Goal: Task Accomplishment & Management: Manage account settings

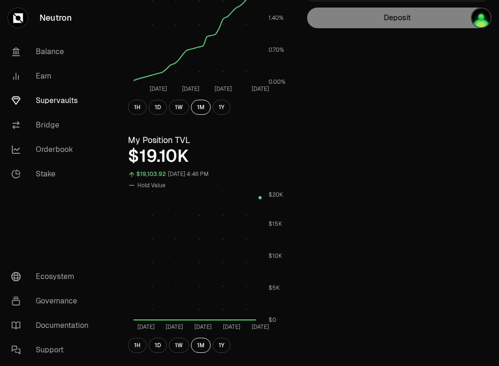
scroll to position [210, 0]
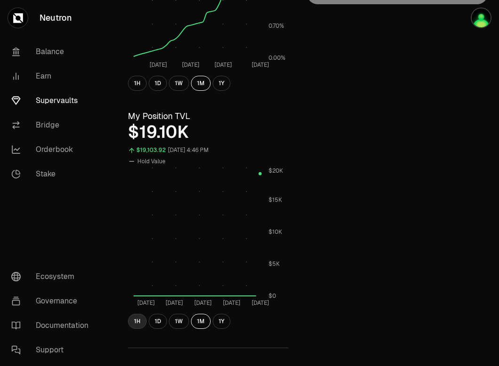
click at [135, 322] on button "1H" at bounding box center [137, 321] width 19 height 15
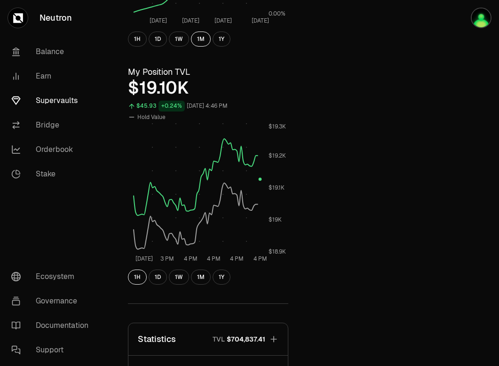
scroll to position [255, 0]
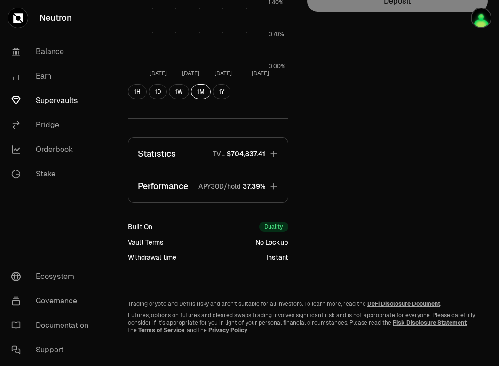
scroll to position [207, 0]
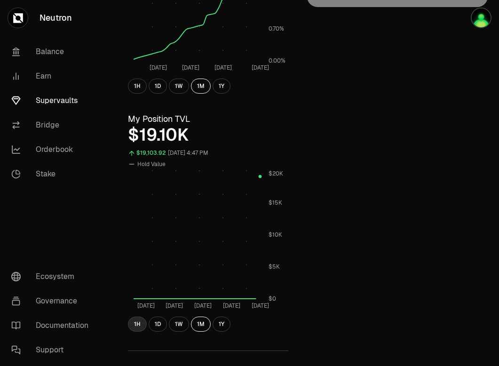
click at [135, 324] on button "1H" at bounding box center [137, 323] width 19 height 15
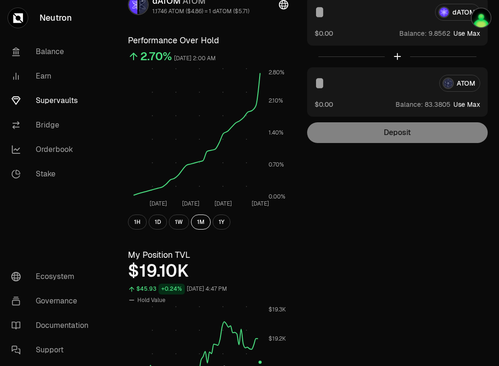
scroll to position [0, 0]
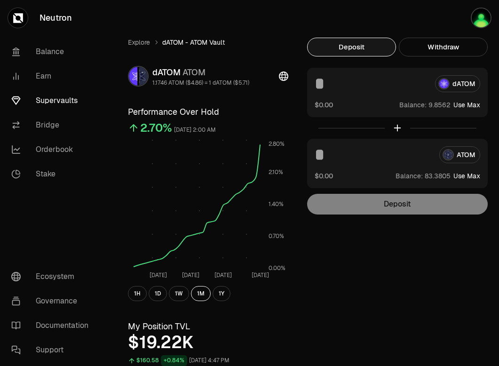
click at [465, 105] on button "Use Max" at bounding box center [466, 104] width 27 height 9
type input "********"
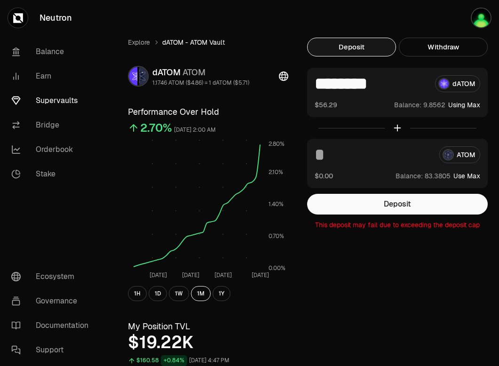
click at [464, 174] on button "Use Max" at bounding box center [466, 175] width 27 height 9
type input "*********"
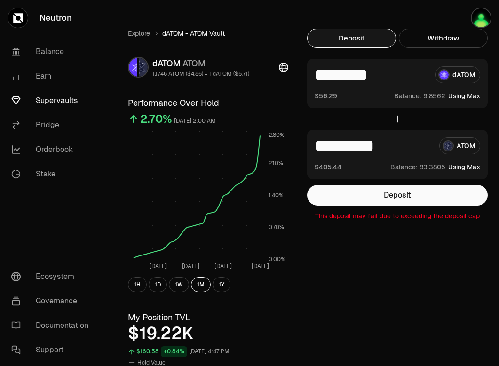
scroll to position [11, 0]
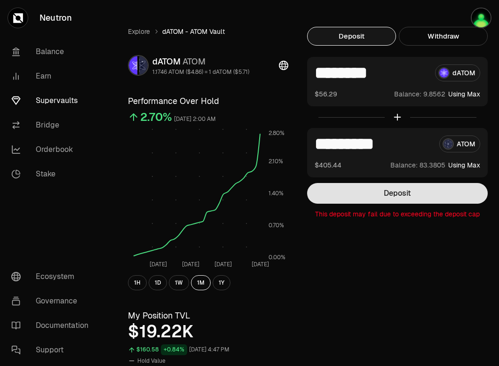
click at [409, 190] on button "Deposit" at bounding box center [397, 193] width 181 height 21
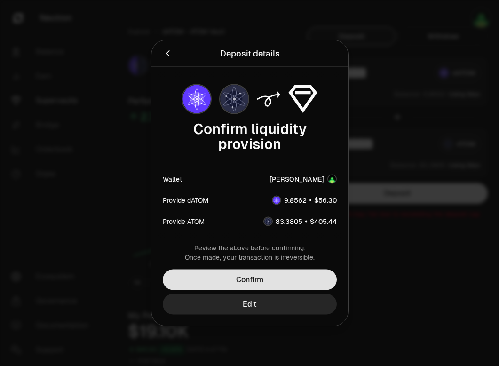
click at [270, 282] on button "Confirm" at bounding box center [250, 279] width 174 height 21
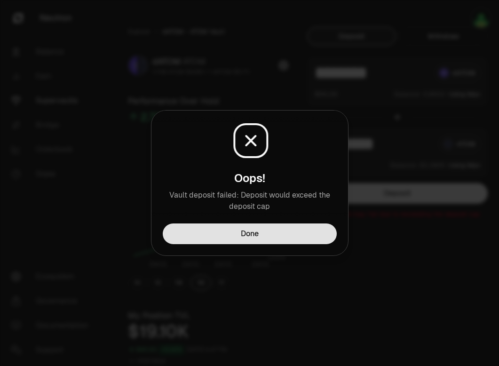
click at [275, 236] on button "Done" at bounding box center [250, 233] width 174 height 21
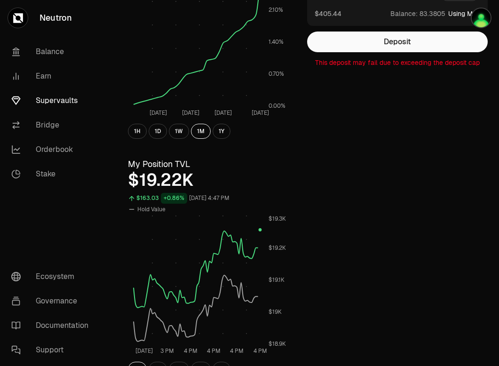
scroll to position [172, 0]
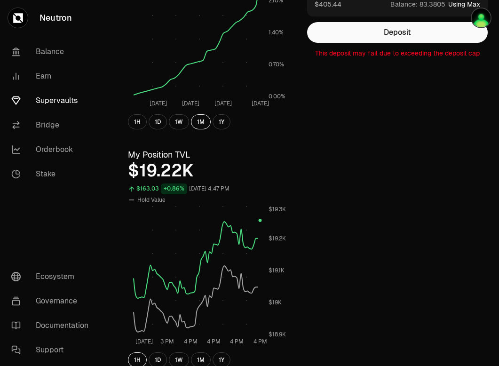
click at [38, 100] on link "Supervaults" at bounding box center [53, 100] width 98 height 24
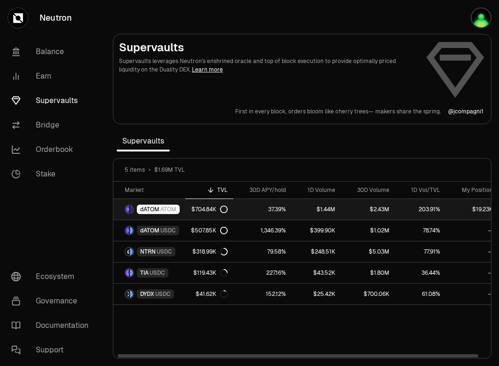
click at [481, 210] on link "$19.23K" at bounding box center [475, 209] width 58 height 21
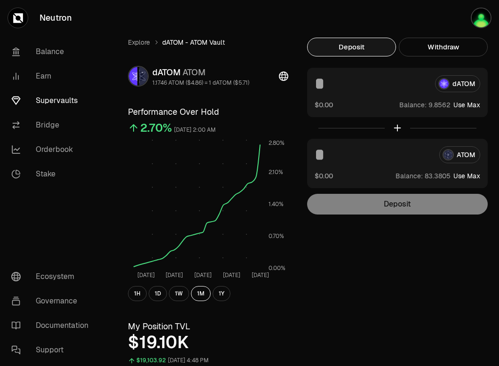
click at [464, 107] on button "Use Max" at bounding box center [466, 104] width 27 height 9
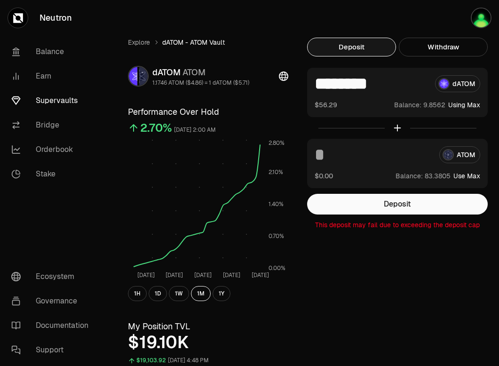
type input "********"
drag, startPoint x: 391, startPoint y: 83, endPoint x: 309, endPoint y: 84, distance: 82.3
click at [308, 84] on div "******** dATOM $56.29 Balance: Using Max" at bounding box center [397, 92] width 181 height 49
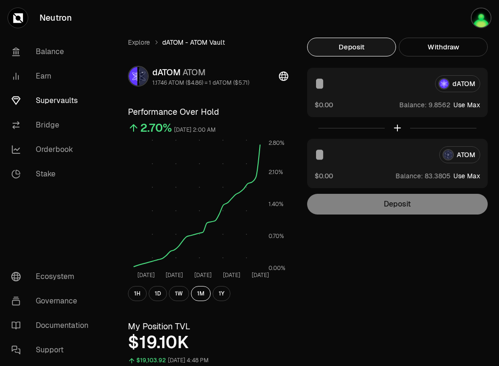
click at [459, 156] on div "ATOM" at bounding box center [397, 154] width 165 height 17
click at [465, 175] on button "Use Max" at bounding box center [466, 175] width 27 height 9
type input "*********"
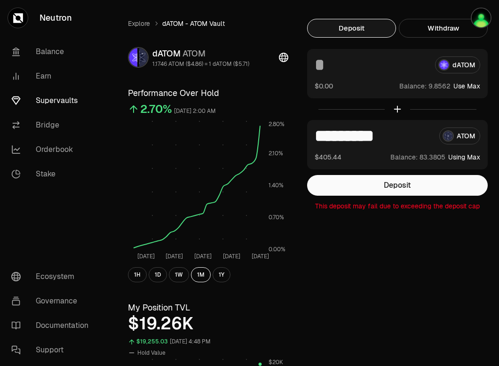
scroll to position [11, 0]
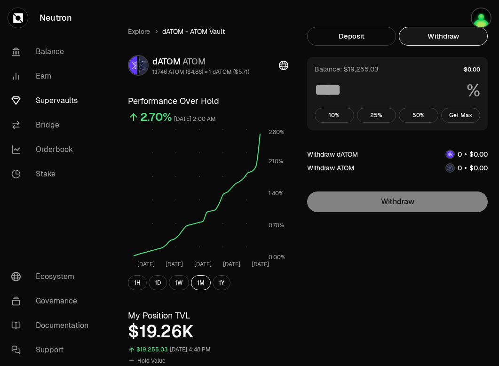
click at [432, 34] on button "Withdraw" at bounding box center [443, 36] width 89 height 19
click at [464, 117] on button "Get Max" at bounding box center [460, 115] width 39 height 15
type input "***"
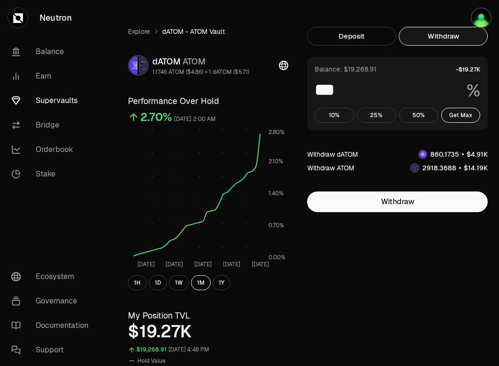
scroll to position [0, 0]
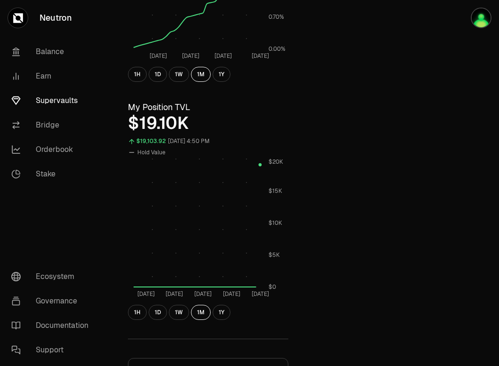
scroll to position [220, 0]
click at [153, 308] on button "1D" at bounding box center [158, 311] width 18 height 15
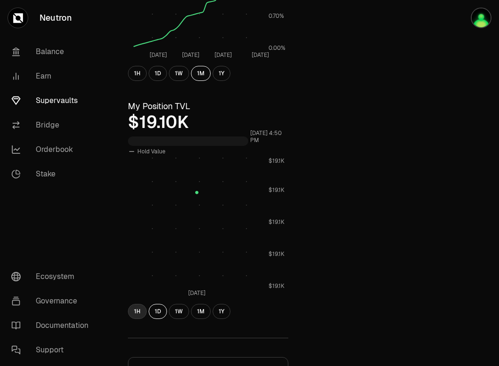
click at [141, 311] on button "1H" at bounding box center [137, 311] width 19 height 15
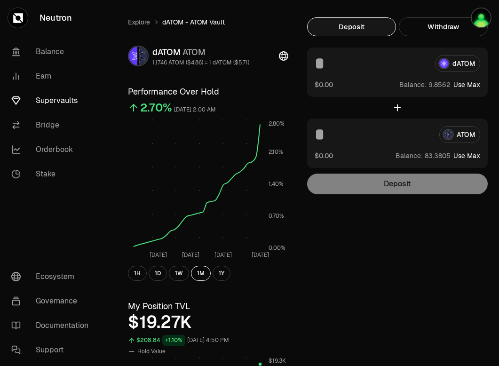
scroll to position [0, 0]
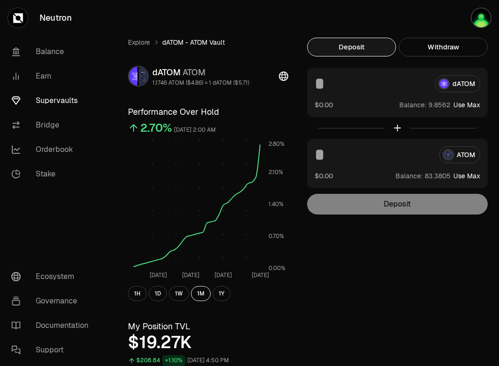
click at [465, 102] on button "Use Max" at bounding box center [466, 104] width 27 height 9
type input "********"
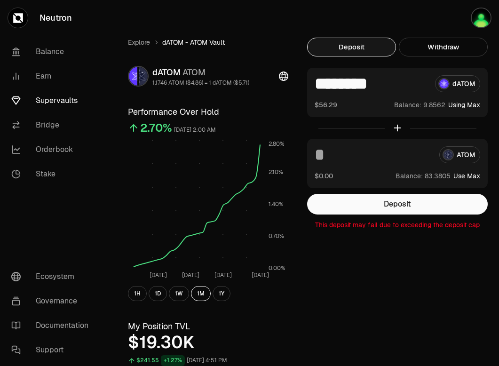
click at [47, 95] on link "Supervaults" at bounding box center [53, 100] width 98 height 24
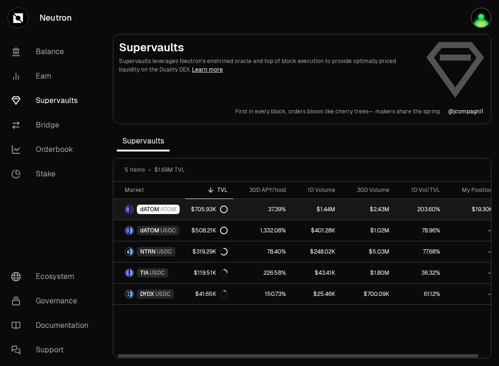
click at [221, 210] on icon at bounding box center [224, 209] width 8 height 8
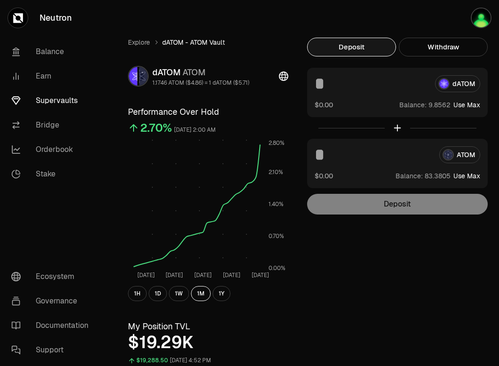
click at [60, 98] on link "Supervaults" at bounding box center [53, 100] width 98 height 24
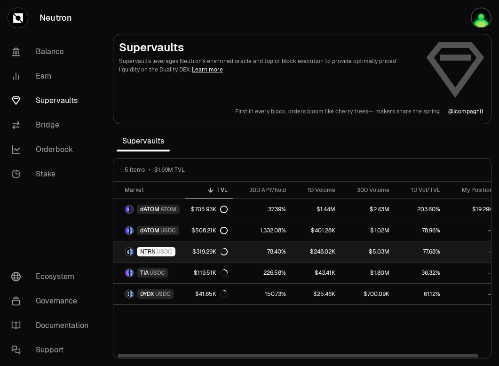
scroll to position [0, 9]
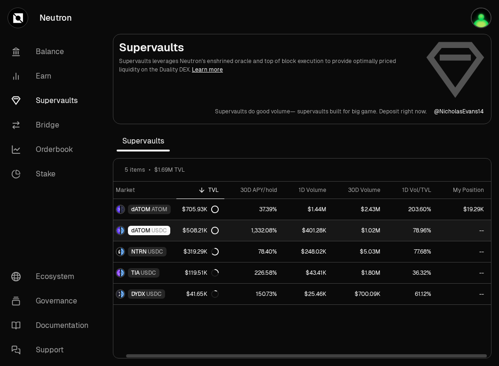
click at [215, 229] on icon at bounding box center [215, 231] width 8 height 8
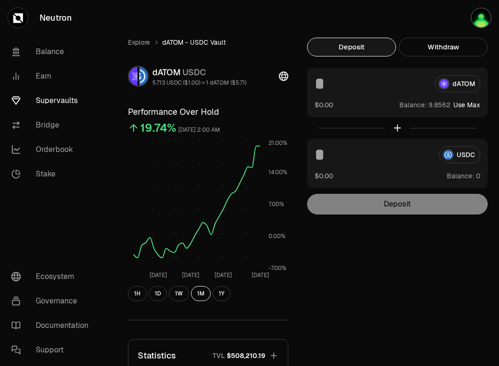
click at [459, 107] on button "Use Max" at bounding box center [466, 104] width 27 height 9
type input "********"
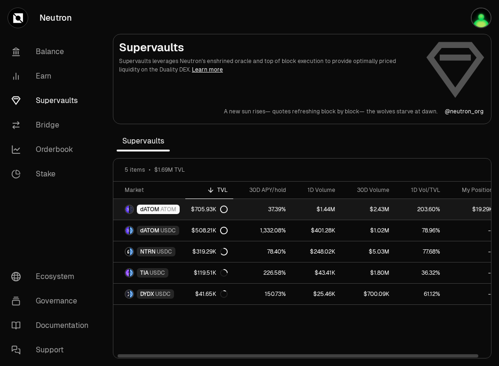
click at [475, 205] on link "$19.29K" at bounding box center [475, 209] width 58 height 21
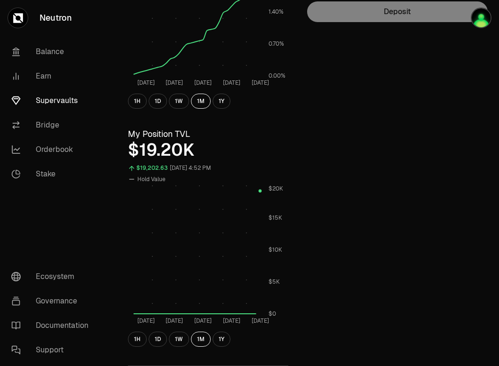
scroll to position [194, 0]
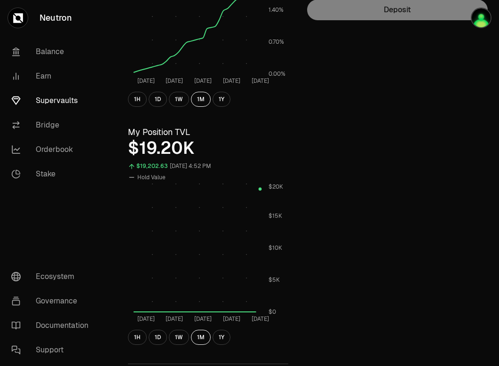
click at [144, 331] on div "1H 1D 1W 1M 1Y" at bounding box center [208, 337] width 160 height 15
click at [136, 336] on button "1H" at bounding box center [137, 337] width 19 height 15
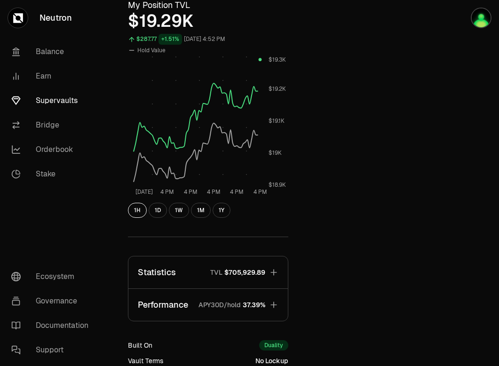
scroll to position [323, 0]
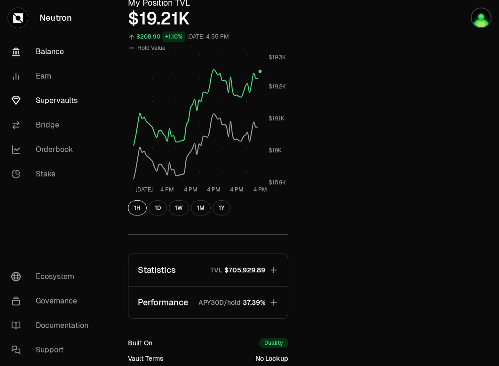
click at [48, 46] on link "Balance" at bounding box center [53, 51] width 98 height 24
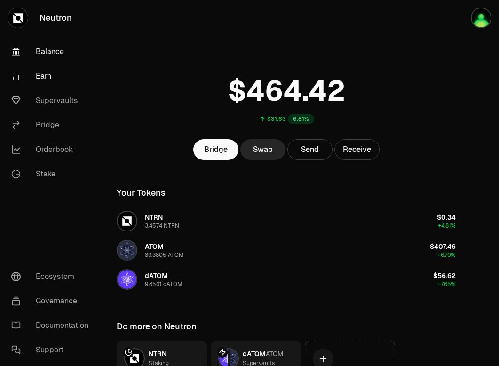
click at [38, 70] on link "Earn" at bounding box center [53, 76] width 98 height 24
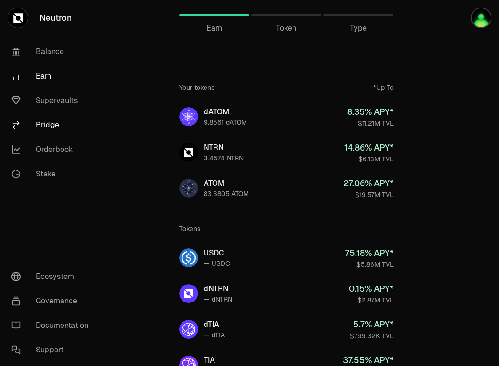
click at [51, 126] on link "Bridge" at bounding box center [53, 125] width 98 height 24
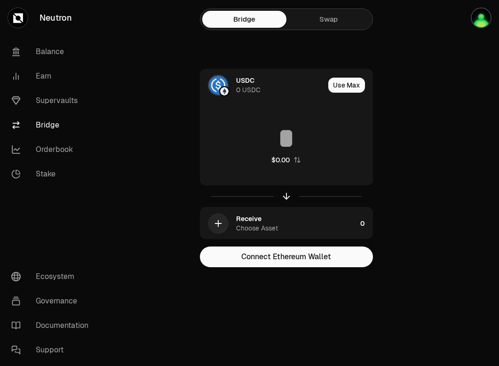
click at [338, 23] on link "Swap" at bounding box center [328, 19] width 84 height 17
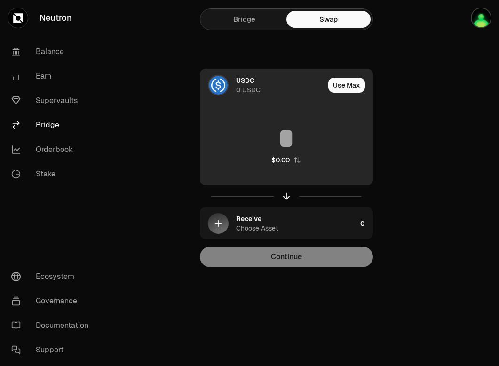
click at [241, 86] on div "0 USDC" at bounding box center [248, 89] width 24 height 9
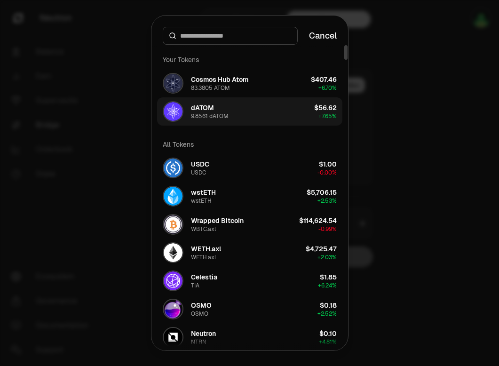
click at [232, 111] on button "dATOM 9.8561 dATOM $56.62 + 7.65%" at bounding box center [249, 111] width 185 height 28
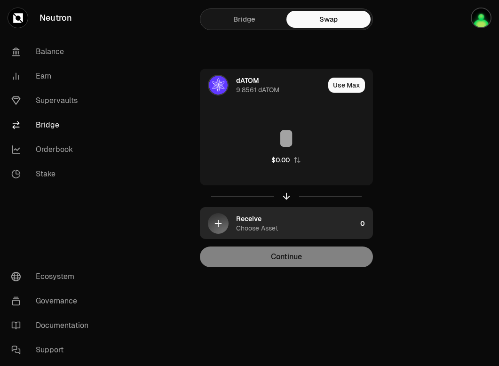
click at [221, 227] on icon "button" at bounding box center [218, 223] width 10 height 10
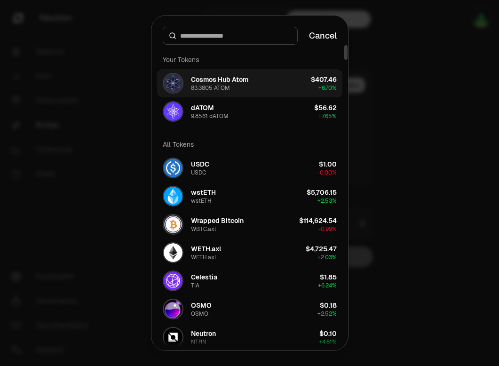
click at [236, 85] on div "Cosmos Hub Atom 83.3805 ATOM" at bounding box center [219, 83] width 57 height 17
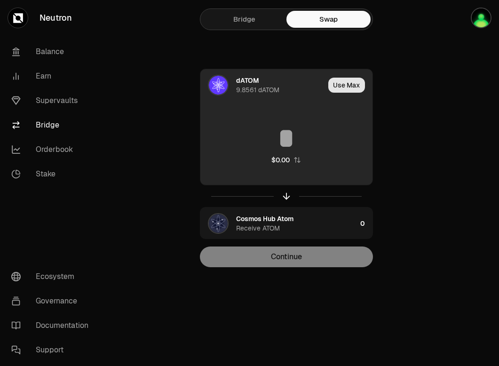
click at [349, 87] on button "Use Max" at bounding box center [346, 85] width 37 height 15
type input "********"
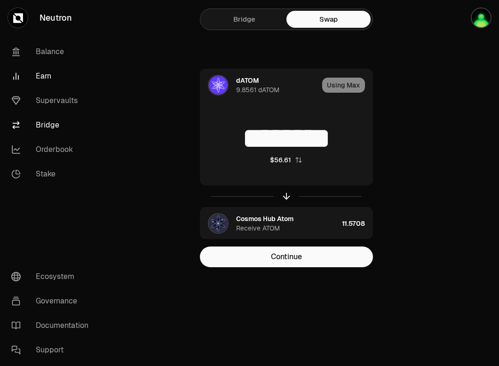
click at [43, 78] on link "Earn" at bounding box center [53, 76] width 98 height 24
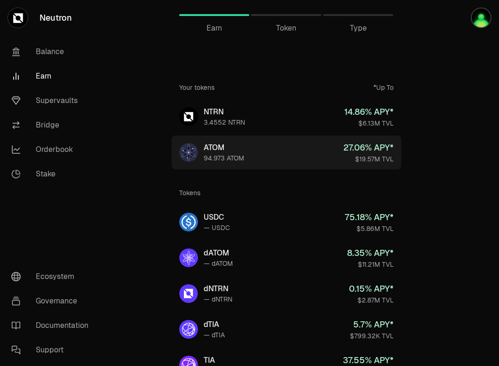
click at [296, 147] on link "ATOM 94.973 ATOM 27.06 % APY* $19.57M TVL" at bounding box center [286, 152] width 229 height 34
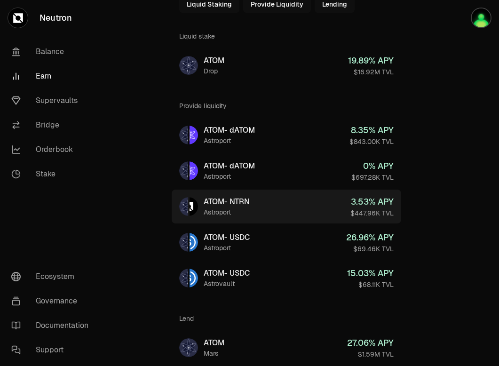
scroll to position [116, 0]
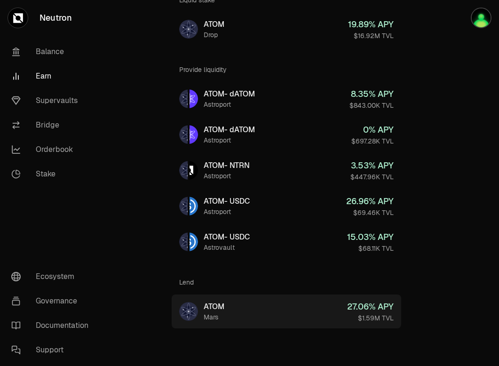
click at [309, 313] on link "ATOM Mars 27.06 % APY $1.59M TVL" at bounding box center [286, 311] width 229 height 34
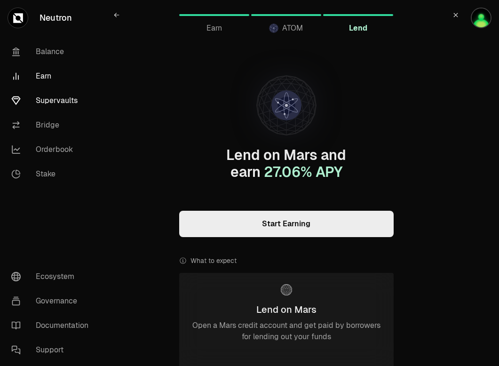
click at [60, 101] on link "Supervaults" at bounding box center [53, 100] width 98 height 24
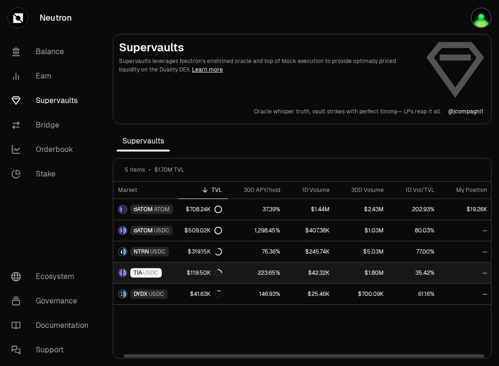
scroll to position [0, 9]
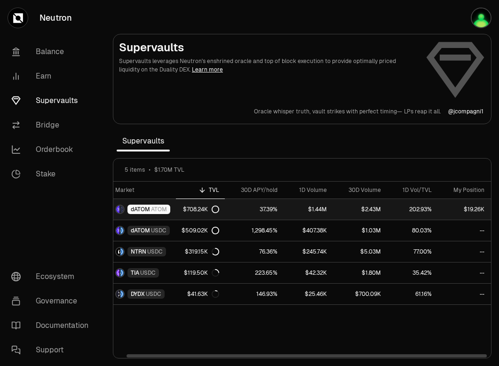
click at [335, 207] on link "$2.43M" at bounding box center [359, 209] width 54 height 21
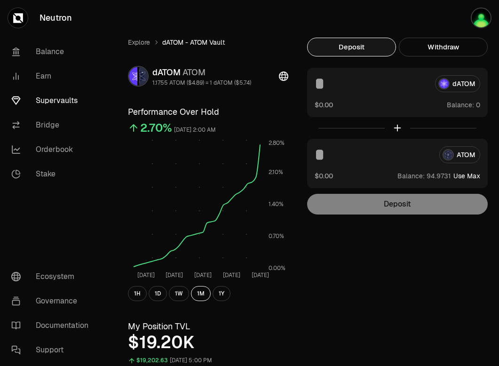
click at [474, 172] on button "Use Max" at bounding box center [466, 175] width 27 height 9
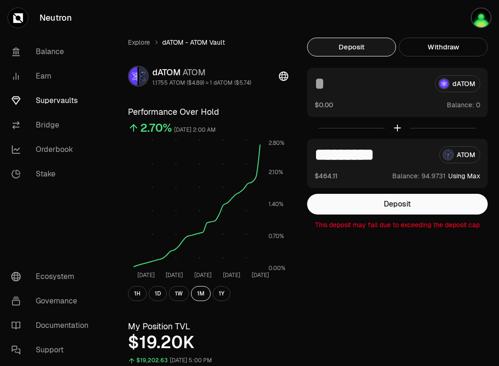
click at [402, 151] on input "*********" at bounding box center [373, 154] width 117 height 17
type input "*"
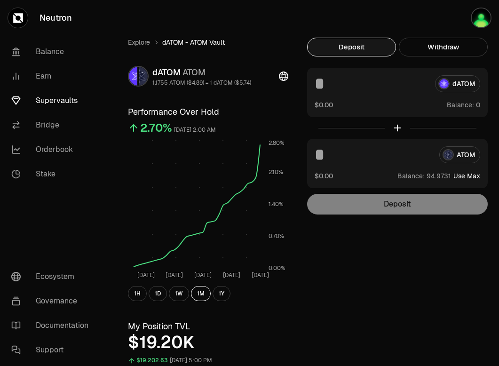
type input "*"
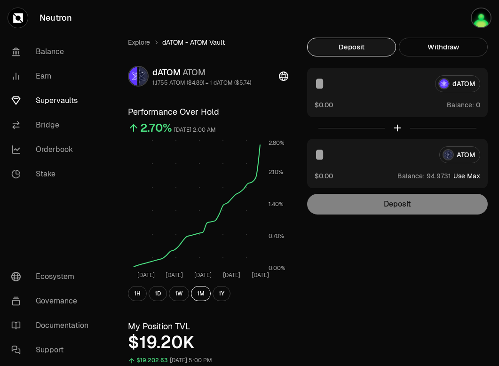
type input "*"
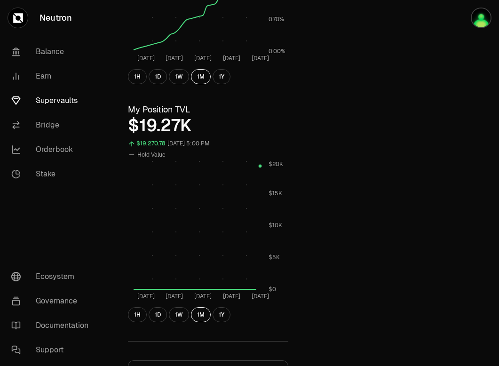
scroll to position [219, 0]
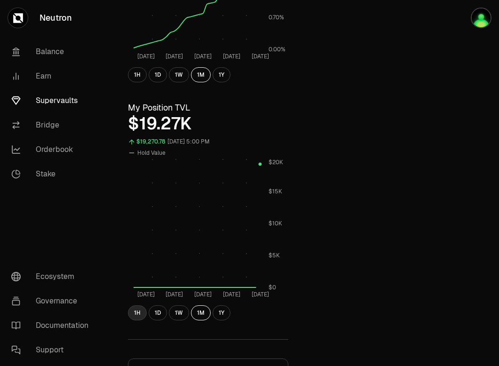
click at [138, 311] on button "1H" at bounding box center [137, 312] width 19 height 15
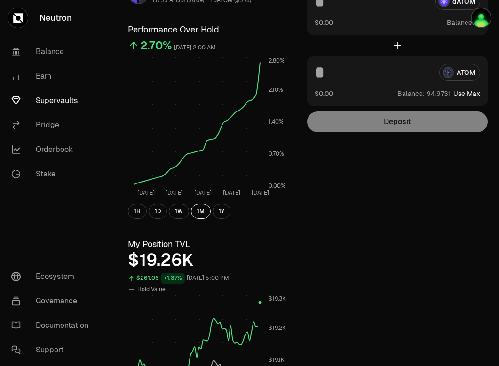
scroll to position [0, 0]
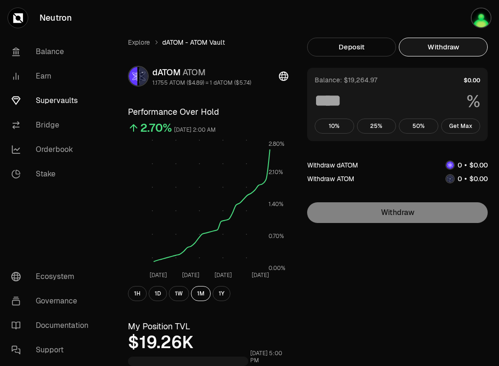
click at [445, 43] on button "Withdraw" at bounding box center [443, 47] width 89 height 19
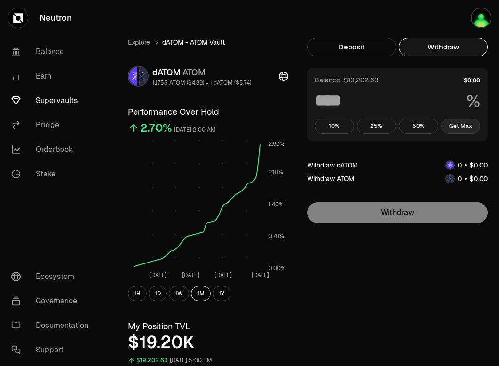
click at [461, 129] on button "Get Max" at bounding box center [460, 125] width 39 height 15
type input "***"
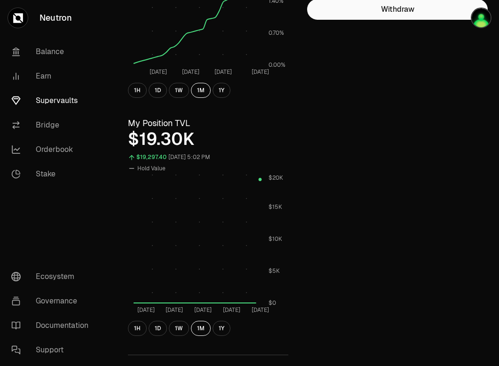
scroll to position [213, 0]
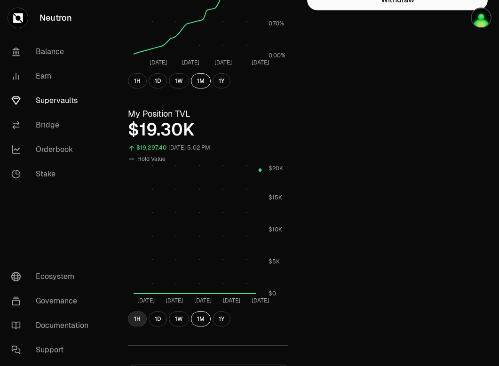
click at [139, 320] on button "1H" at bounding box center [137, 318] width 19 height 15
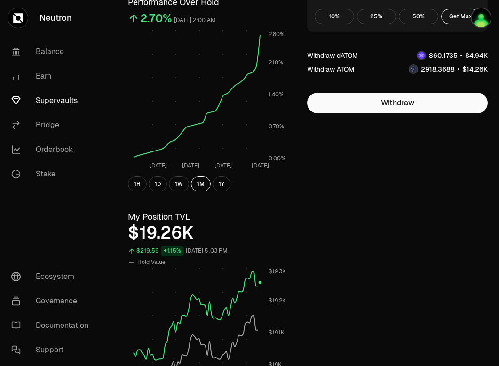
scroll to position [0, 0]
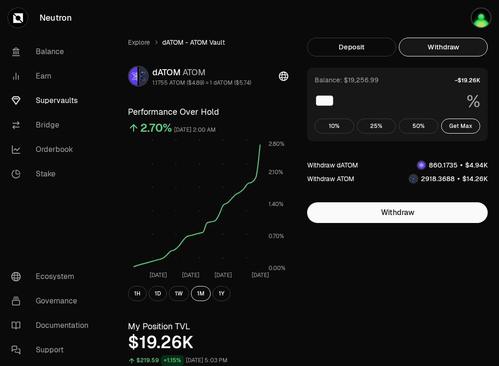
click at [52, 102] on link "Supervaults" at bounding box center [53, 100] width 98 height 24
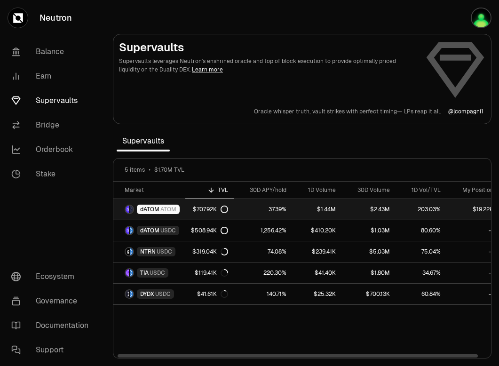
click at [441, 211] on link "203.03%" at bounding box center [420, 209] width 51 height 21
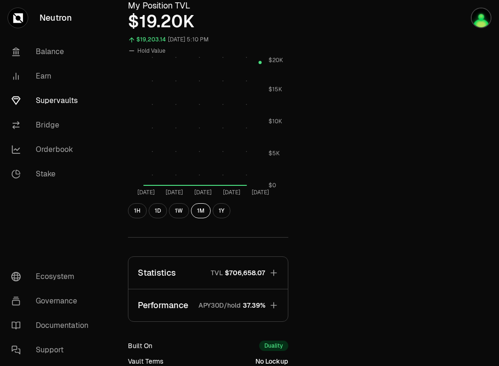
scroll to position [313, 0]
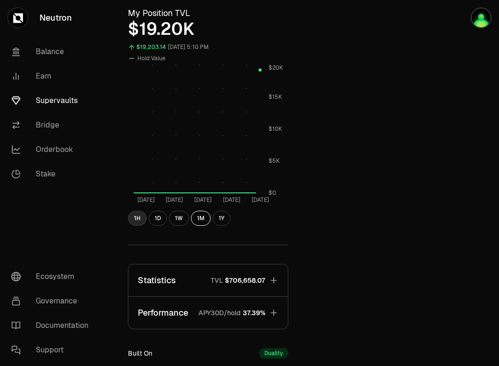
click at [135, 223] on button "1H" at bounding box center [137, 218] width 19 height 15
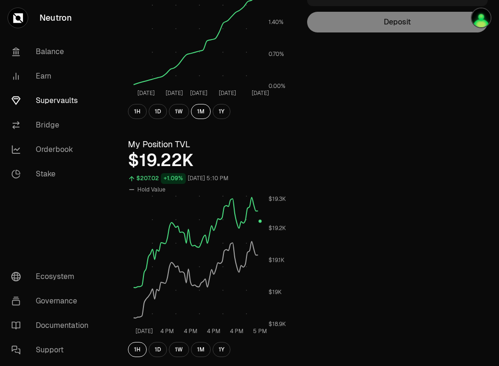
scroll to position [0, 0]
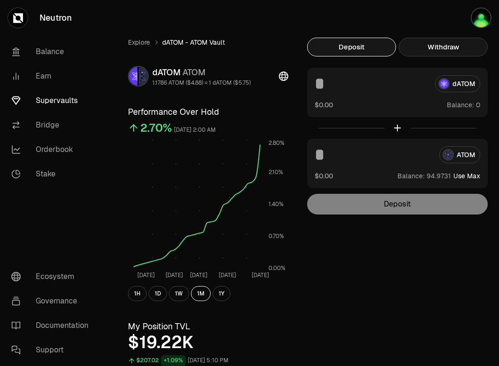
click at [441, 45] on button "Withdraw" at bounding box center [443, 47] width 89 height 19
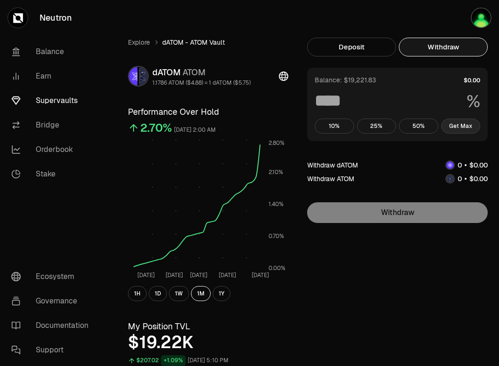
click at [465, 126] on button "Get Max" at bounding box center [460, 125] width 39 height 15
type input "***"
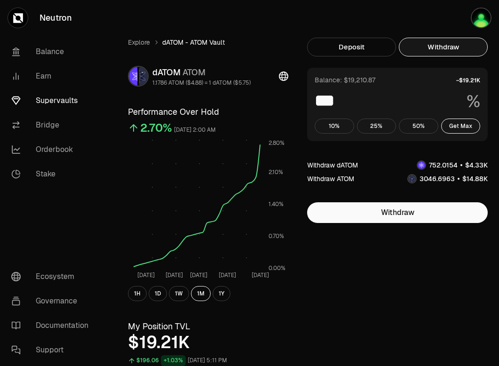
drag, startPoint x: 428, startPoint y: 164, endPoint x: 456, endPoint y: 170, distance: 28.9
click at [456, 170] on div "Withdraw dATOM Withdraw ATOM" at bounding box center [397, 172] width 181 height 24
click at [32, 100] on link "Supervaults" at bounding box center [53, 100] width 98 height 24
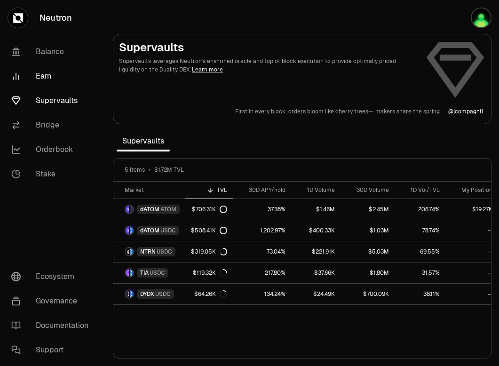
click at [39, 76] on link "Earn" at bounding box center [53, 76] width 98 height 24
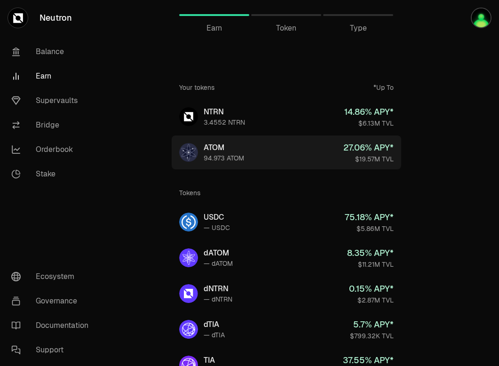
click at [323, 159] on link "ATOM 94.973 ATOM 27.06 % APY* $19.57M TVL" at bounding box center [286, 152] width 229 height 34
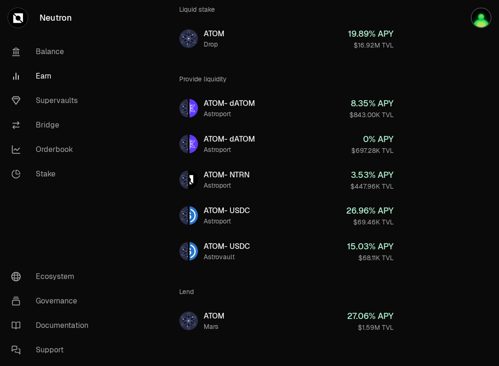
scroll to position [116, 0]
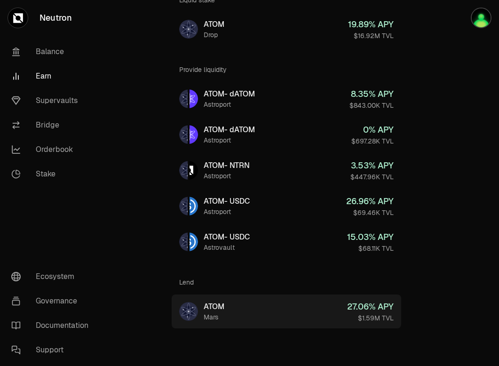
click at [378, 317] on div "$1.59M TVL" at bounding box center [370, 317] width 47 height 9
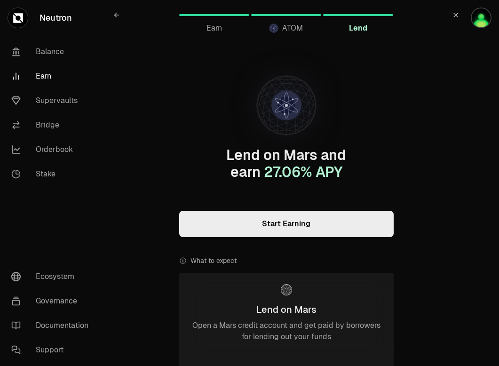
click at [294, 223] on link "Start Earning" at bounding box center [286, 224] width 214 height 26
click at [212, 19] on link "Earn" at bounding box center [214, 15] width 70 height 23
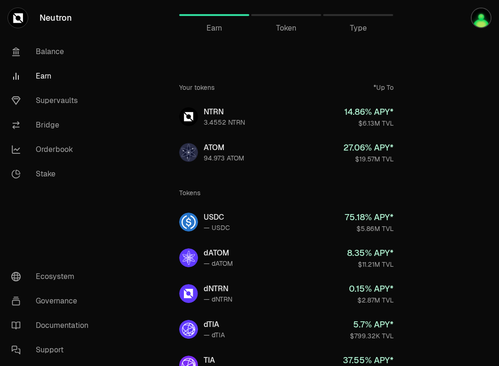
click at [288, 29] on span "Token" at bounding box center [286, 28] width 20 height 11
click at [284, 17] on div "Token" at bounding box center [286, 15] width 70 height 23
click at [284, 15] on div at bounding box center [286, 15] width 70 height 2
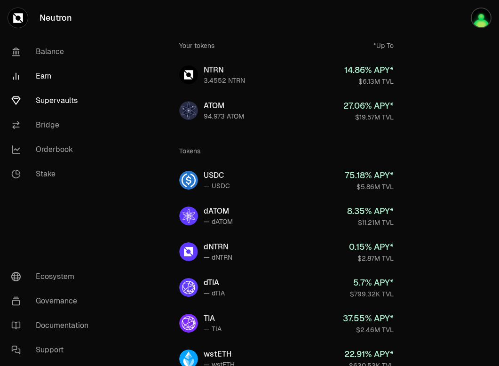
scroll to position [39, 0]
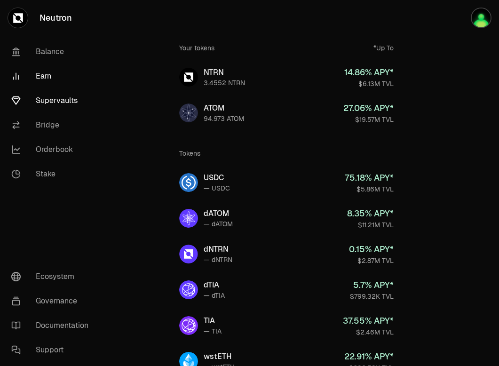
click at [71, 103] on link "Supervaults" at bounding box center [53, 100] width 98 height 24
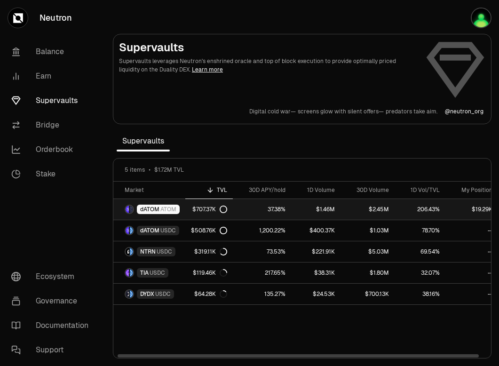
click at [399, 207] on link "206.43%" at bounding box center [419, 209] width 51 height 21
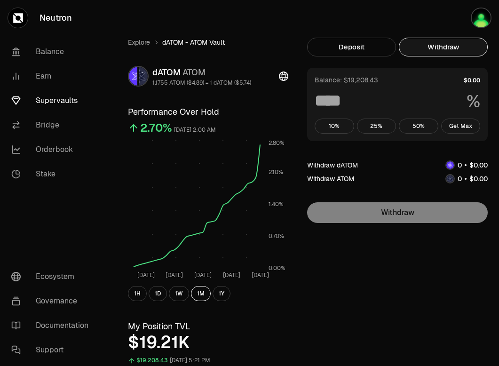
click at [436, 43] on button "Withdraw" at bounding box center [443, 47] width 89 height 19
click at [457, 122] on button "Get Max" at bounding box center [460, 125] width 39 height 15
type input "***"
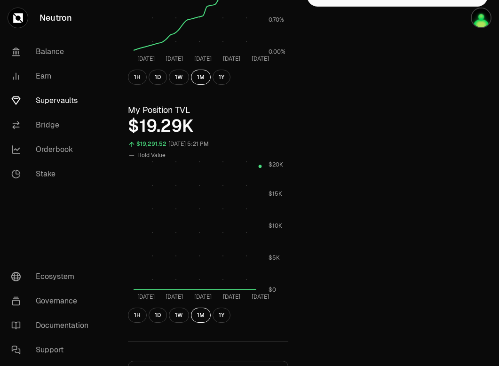
scroll to position [218, 0]
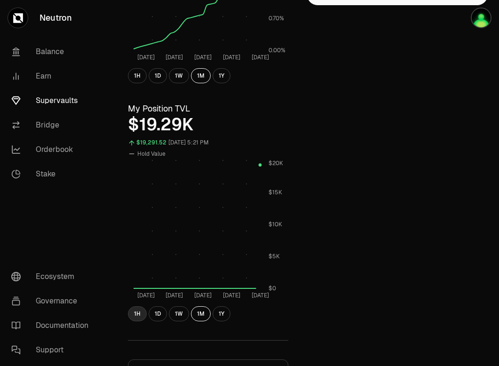
click at [136, 314] on button "1H" at bounding box center [137, 313] width 19 height 15
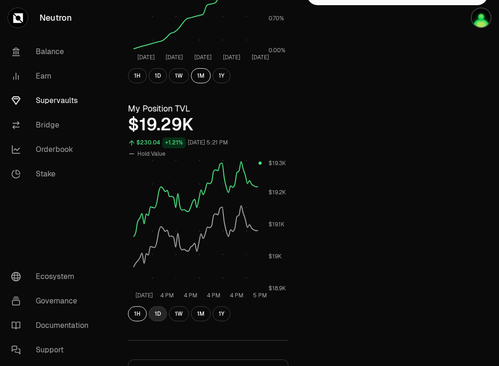
click at [158, 316] on button "1D" at bounding box center [158, 313] width 18 height 15
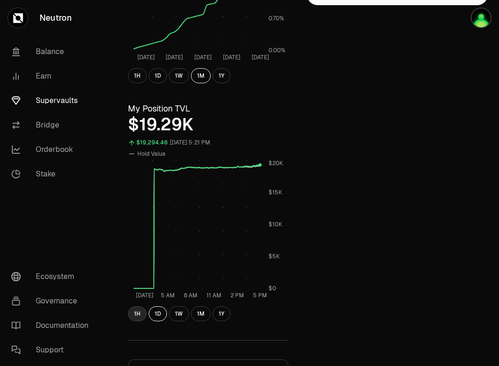
click at [137, 315] on button "1H" at bounding box center [137, 313] width 19 height 15
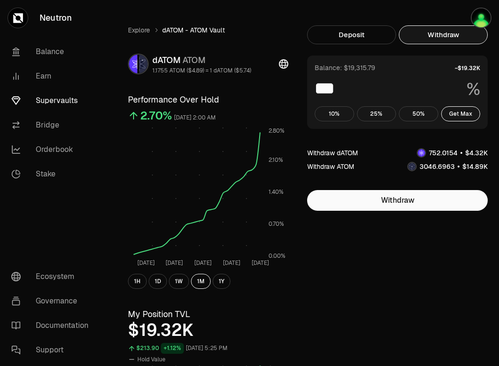
scroll to position [0, 0]
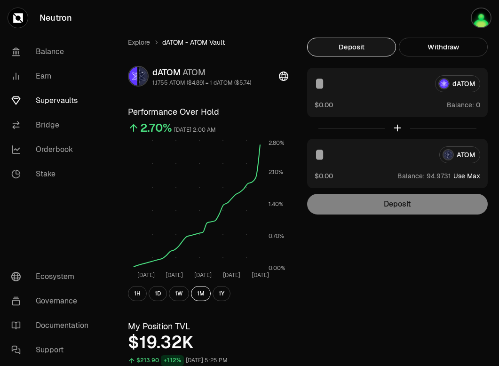
click at [347, 47] on button "Deposit" at bounding box center [351, 47] width 89 height 19
click at [477, 175] on button "Use Max" at bounding box center [466, 175] width 27 height 9
type input "*********"
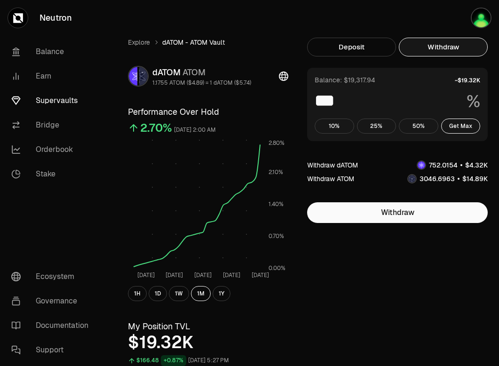
click at [451, 51] on button "Withdraw" at bounding box center [443, 47] width 89 height 19
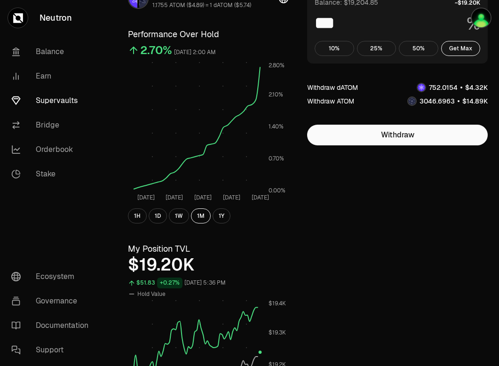
scroll to position [78, 0]
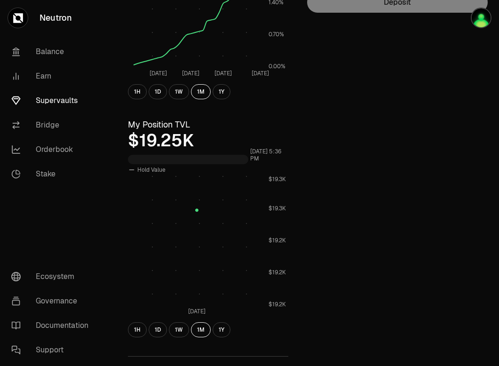
scroll to position [204, 0]
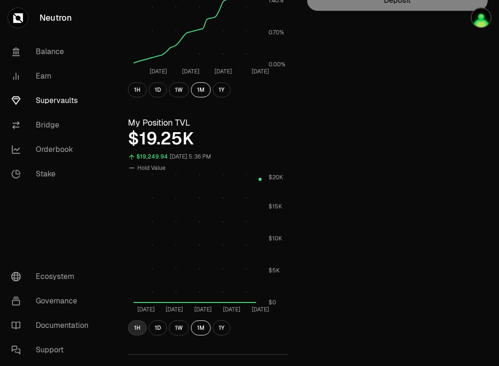
click at [137, 330] on button "1H" at bounding box center [137, 327] width 19 height 15
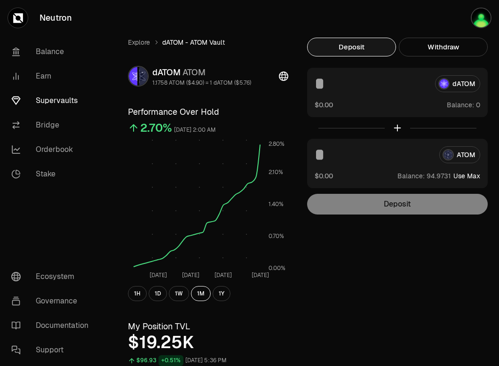
scroll to position [1, 0]
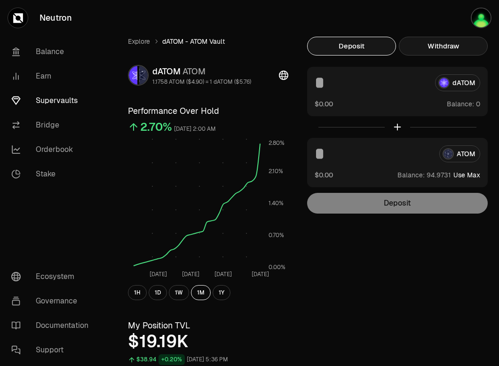
click at [458, 43] on button "Withdraw" at bounding box center [443, 46] width 89 height 19
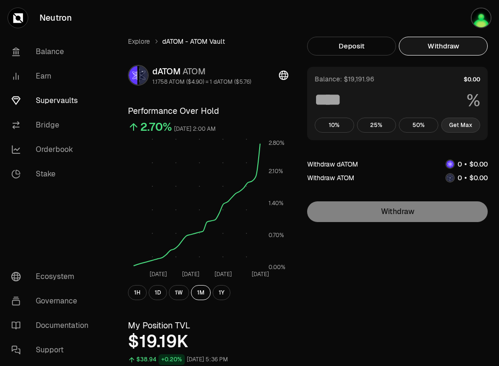
click at [460, 127] on button "Get Max" at bounding box center [460, 125] width 39 height 15
type input "***"
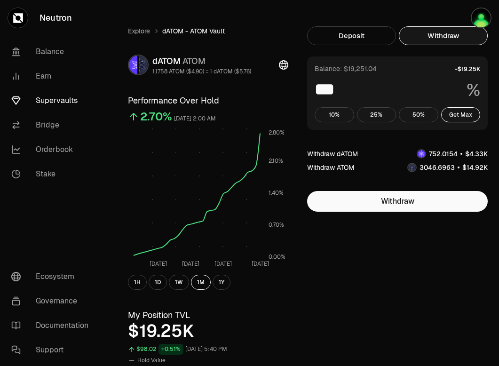
scroll to position [0, 0]
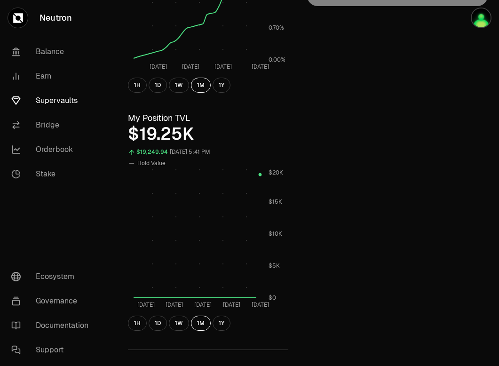
scroll to position [211, 0]
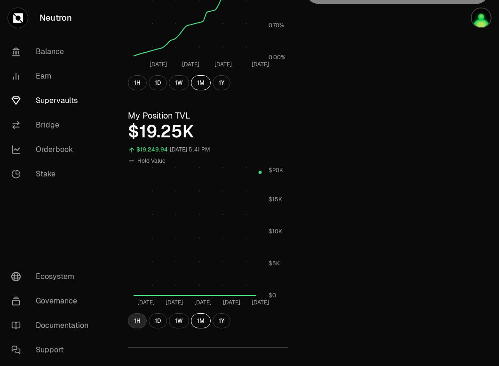
click at [138, 322] on button "1H" at bounding box center [137, 320] width 19 height 15
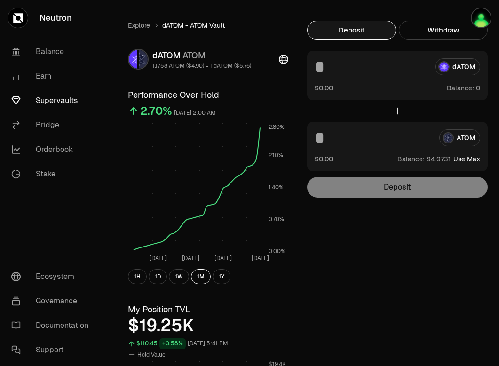
scroll to position [17, 0]
click at [443, 30] on button "button" at bounding box center [469, 18] width 60 height 36
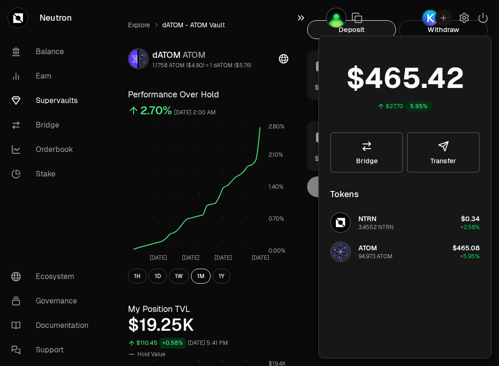
click at [300, 18] on icon "button" at bounding box center [301, 17] width 10 height 11
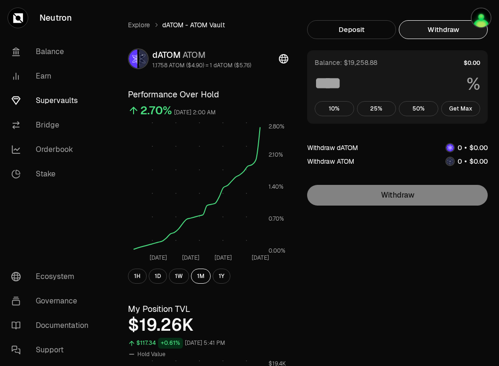
click at [430, 31] on button "Withdraw" at bounding box center [443, 29] width 89 height 19
click at [461, 109] on button "Get Max" at bounding box center [460, 108] width 39 height 15
type input "***"
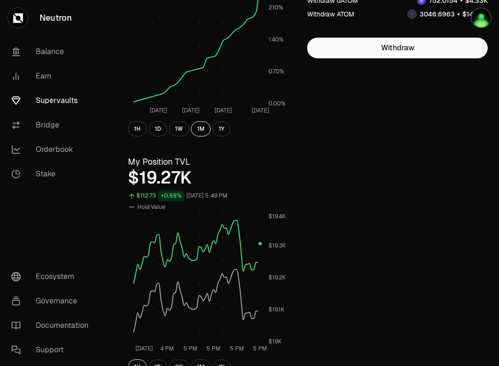
scroll to position [178, 0]
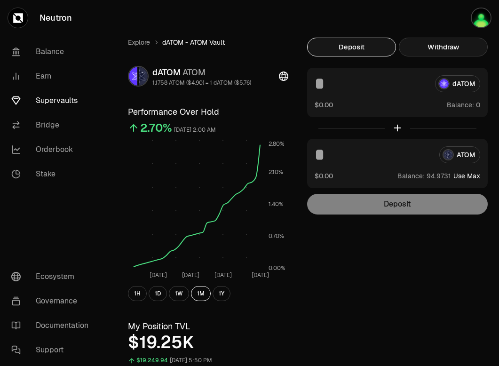
click at [435, 50] on button "Withdraw" at bounding box center [443, 47] width 89 height 19
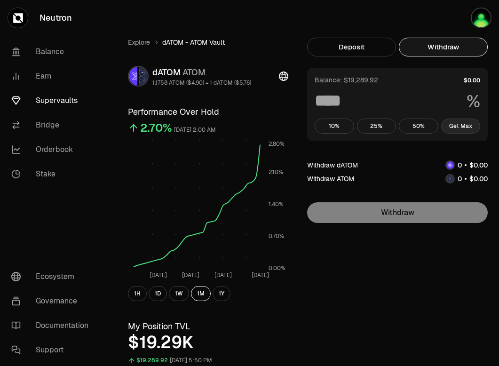
click at [457, 128] on button "Get Max" at bounding box center [460, 125] width 39 height 15
type input "***"
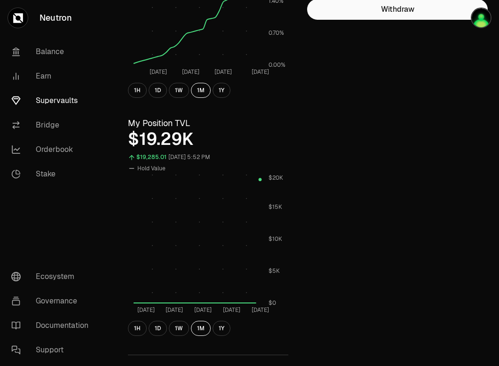
scroll to position [204, 0]
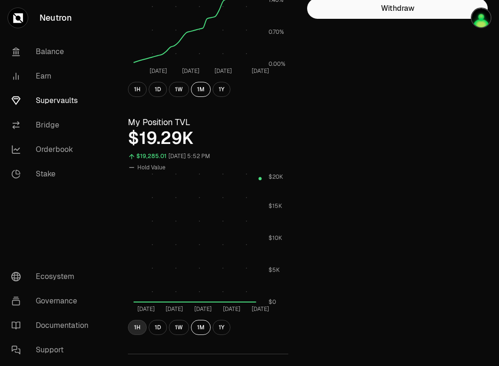
click at [140, 325] on button "1H" at bounding box center [137, 327] width 19 height 15
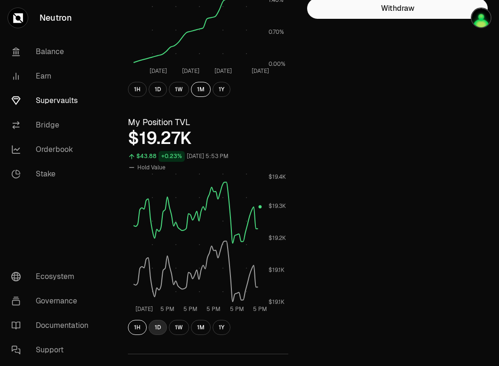
click at [157, 322] on button "1D" at bounding box center [158, 327] width 18 height 15
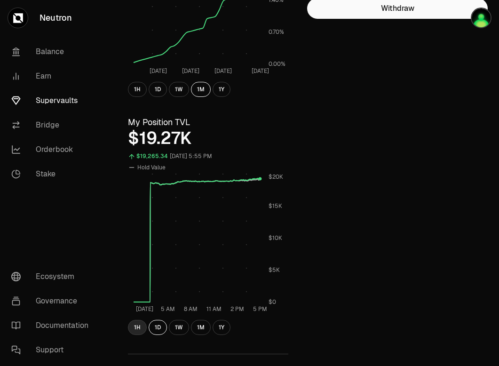
click at [139, 326] on button "1H" at bounding box center [137, 327] width 19 height 15
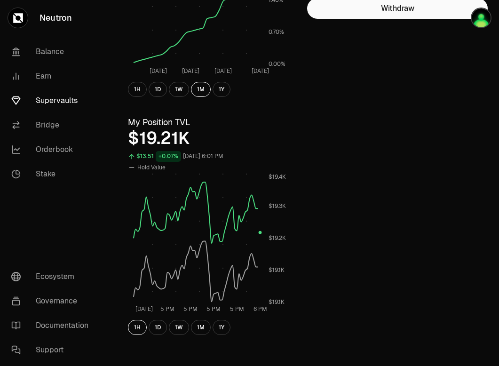
scroll to position [0, 0]
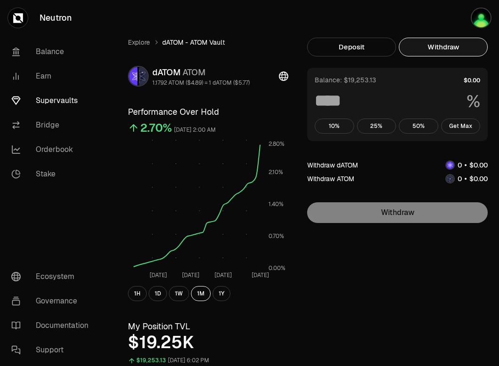
click at [442, 47] on button "Withdraw" at bounding box center [443, 47] width 89 height 19
click at [454, 125] on button "Get Max" at bounding box center [460, 125] width 39 height 15
type input "***"
